Goal: Check status: Check status

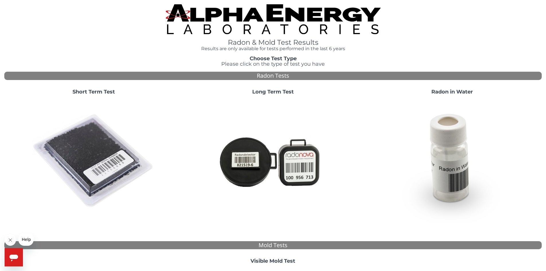
click at [96, 148] on img at bounding box center [93, 161] width 123 height 123
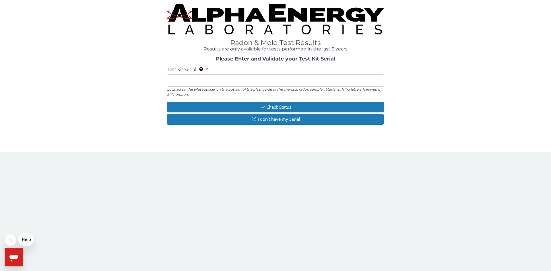
click at [177, 83] on input "Test Kit Serial Located on the white sticker on the bottom of the plastic side …" at bounding box center [275, 80] width 217 height 12
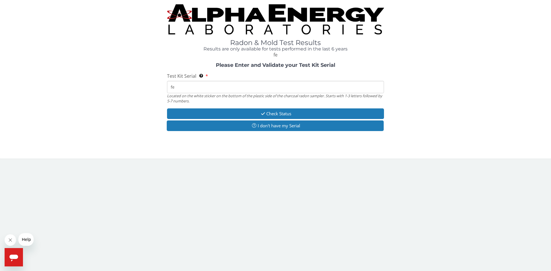
type input "f"
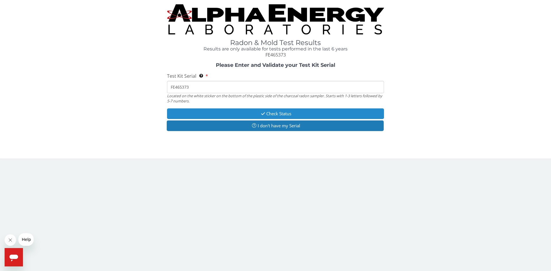
type input "FE465373"
click at [279, 113] on button "Check Status" at bounding box center [275, 113] width 217 height 11
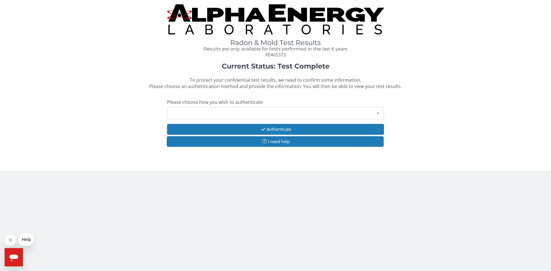
click at [377, 113] on div at bounding box center [377, 112] width 11 height 11
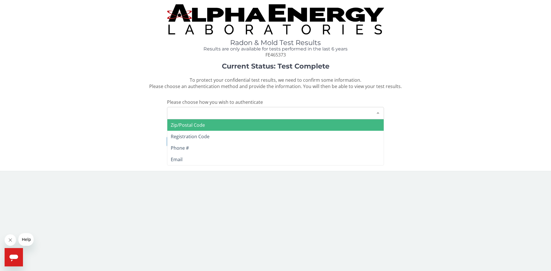
click at [206, 126] on span "Zip/Postal Code" at bounding box center [275, 124] width 216 height 11
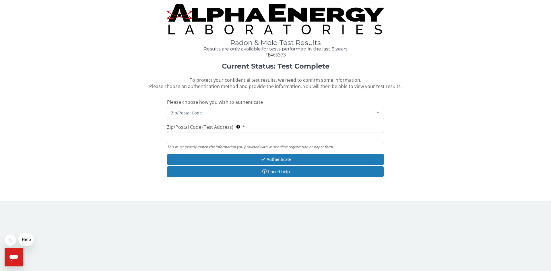
click at [195, 138] on input "Zip/Postal Code (Test Address) This must exactly match the information you prov…" at bounding box center [275, 138] width 217 height 12
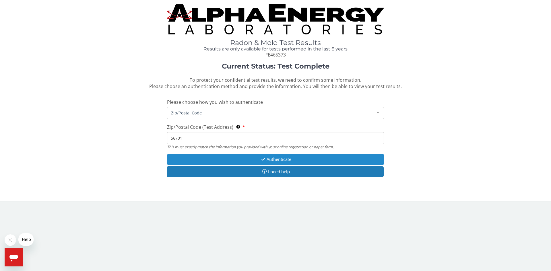
type input "56701"
click at [270, 160] on button "Authenticate" at bounding box center [275, 159] width 217 height 11
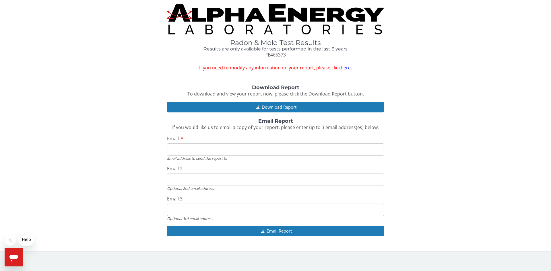
click at [196, 146] on input "Email" at bounding box center [275, 149] width 217 height 12
type input "[EMAIL_ADDRESS][DOMAIN_NAME]"
drag, startPoint x: 219, startPoint y: 180, endPoint x: 205, endPoint y: 180, distance: 14.1
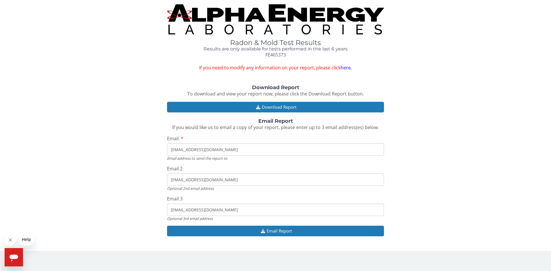
click at [205, 180] on input "[EMAIL_ADDRESS][DOMAIN_NAME]" at bounding box center [275, 179] width 217 height 12
type input "tom_loiswcable.netang@mn"
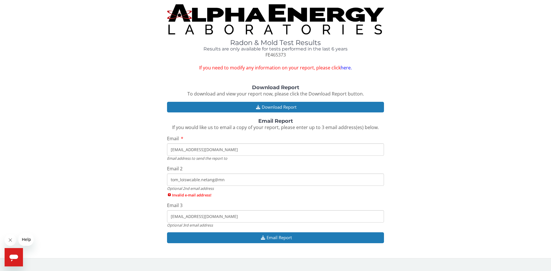
drag, startPoint x: 223, startPoint y: 182, endPoint x: 170, endPoint y: 178, distance: 52.6
click at [170, 178] on input "tom_loiswcable.netang@mn" at bounding box center [275, 179] width 217 height 12
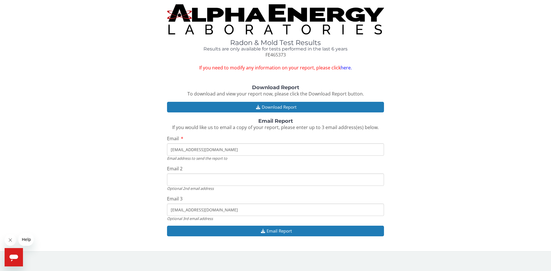
drag, startPoint x: 223, startPoint y: 212, endPoint x: 166, endPoint y: 208, distance: 56.9
click at [167, 208] on div "Download Report To download and view your report now, please click the Download…" at bounding box center [275, 163] width 542 height 157
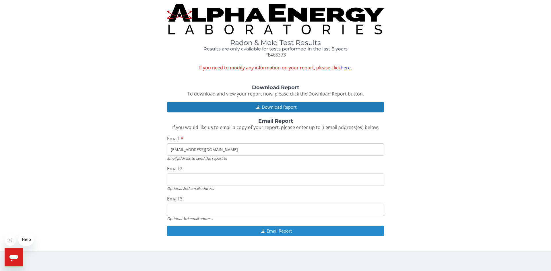
click at [279, 232] on button "Email Report" at bounding box center [275, 231] width 217 height 11
